Goal: Navigation & Orientation: Find specific page/section

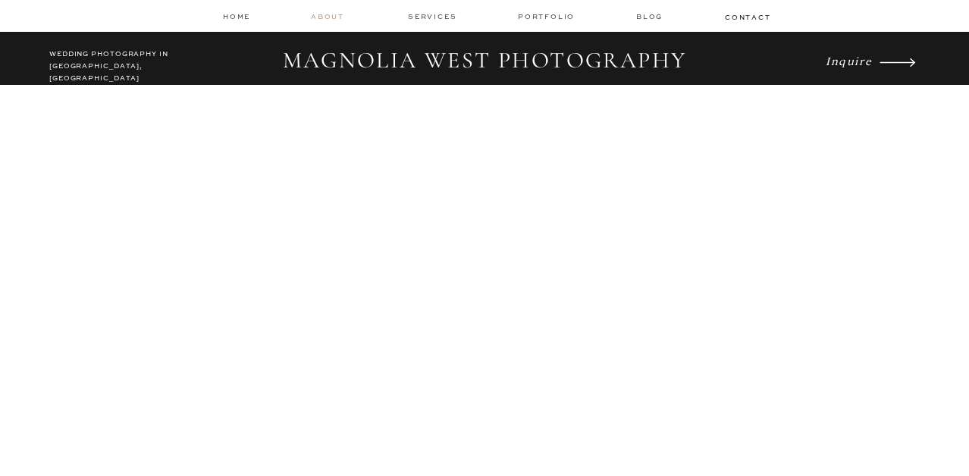
click at [322, 20] on nav "about" at bounding box center [330, 16] width 38 height 11
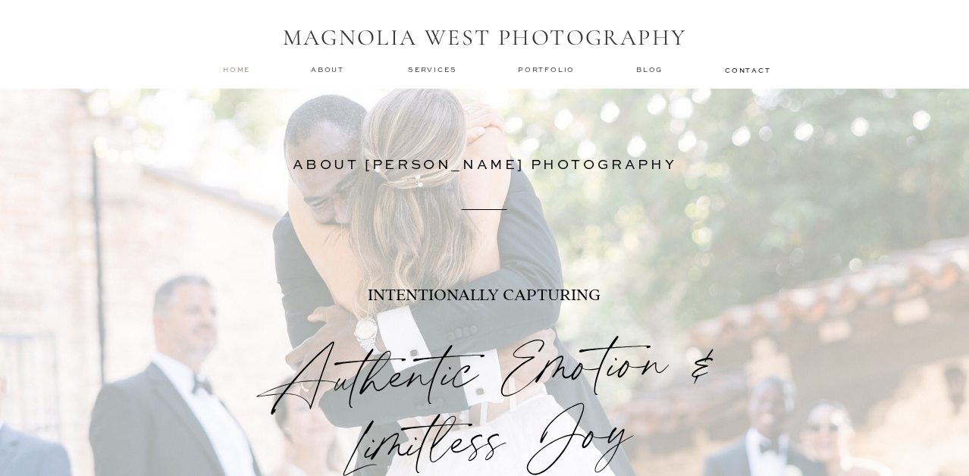
click at [241, 73] on nav "home" at bounding box center [237, 69] width 29 height 10
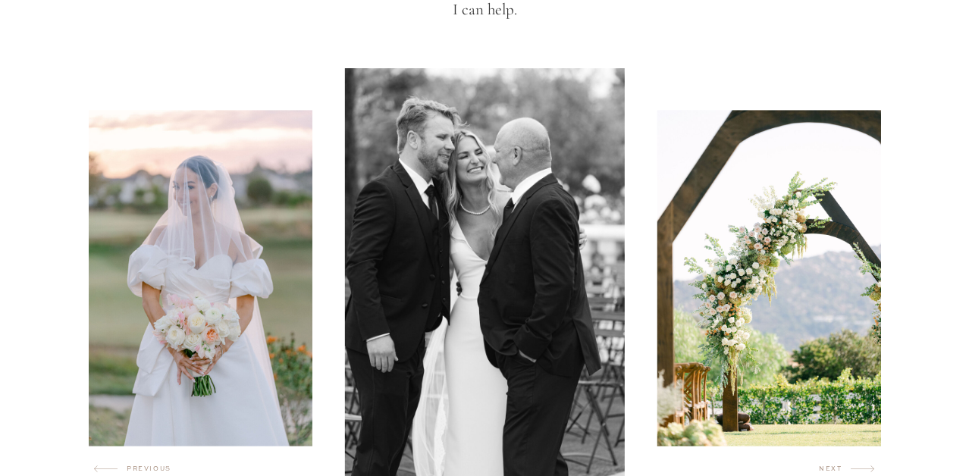
scroll to position [849, 0]
